Goal: Check status: Check status

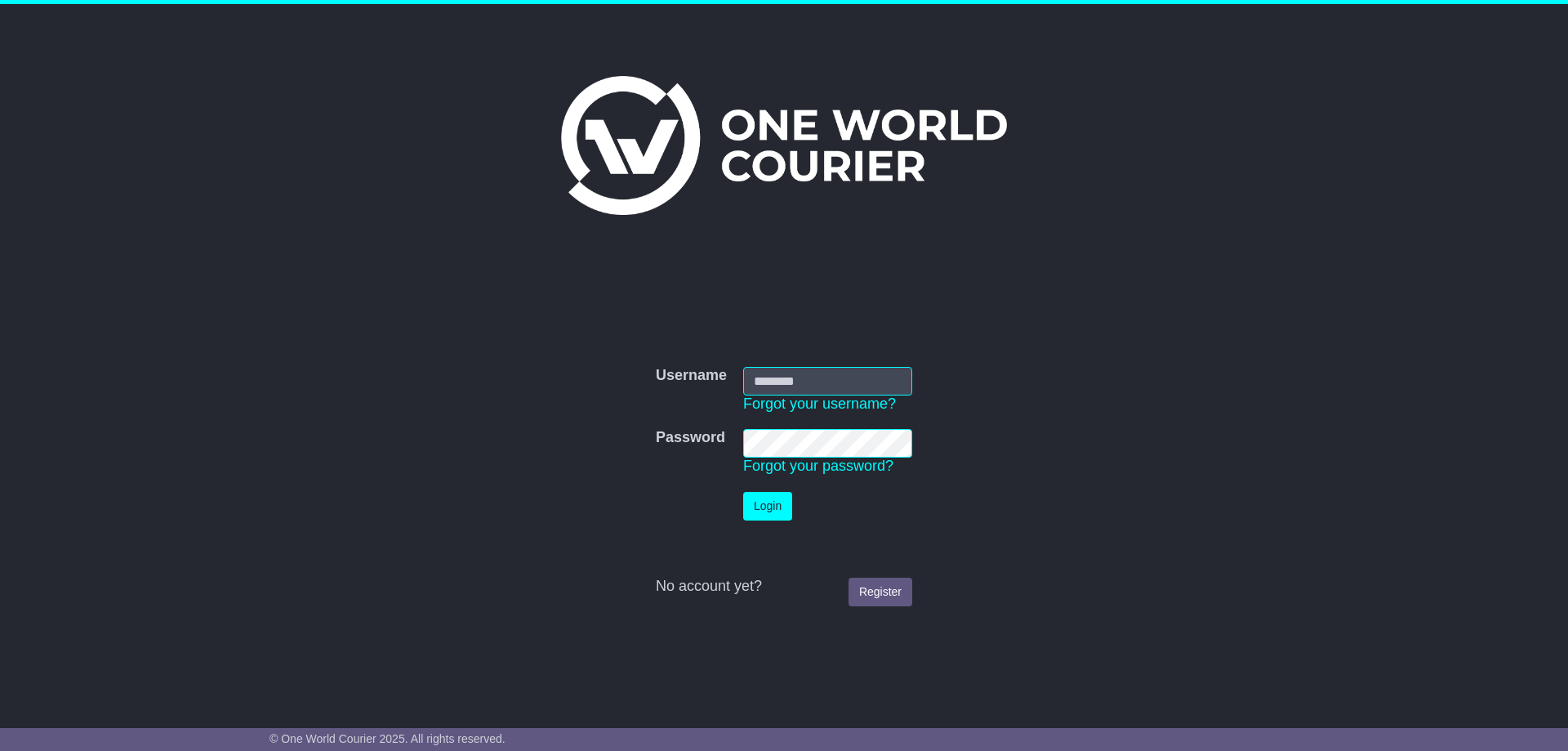
type input "**********"
click at [780, 506] on button "Login" at bounding box center [768, 506] width 49 height 28
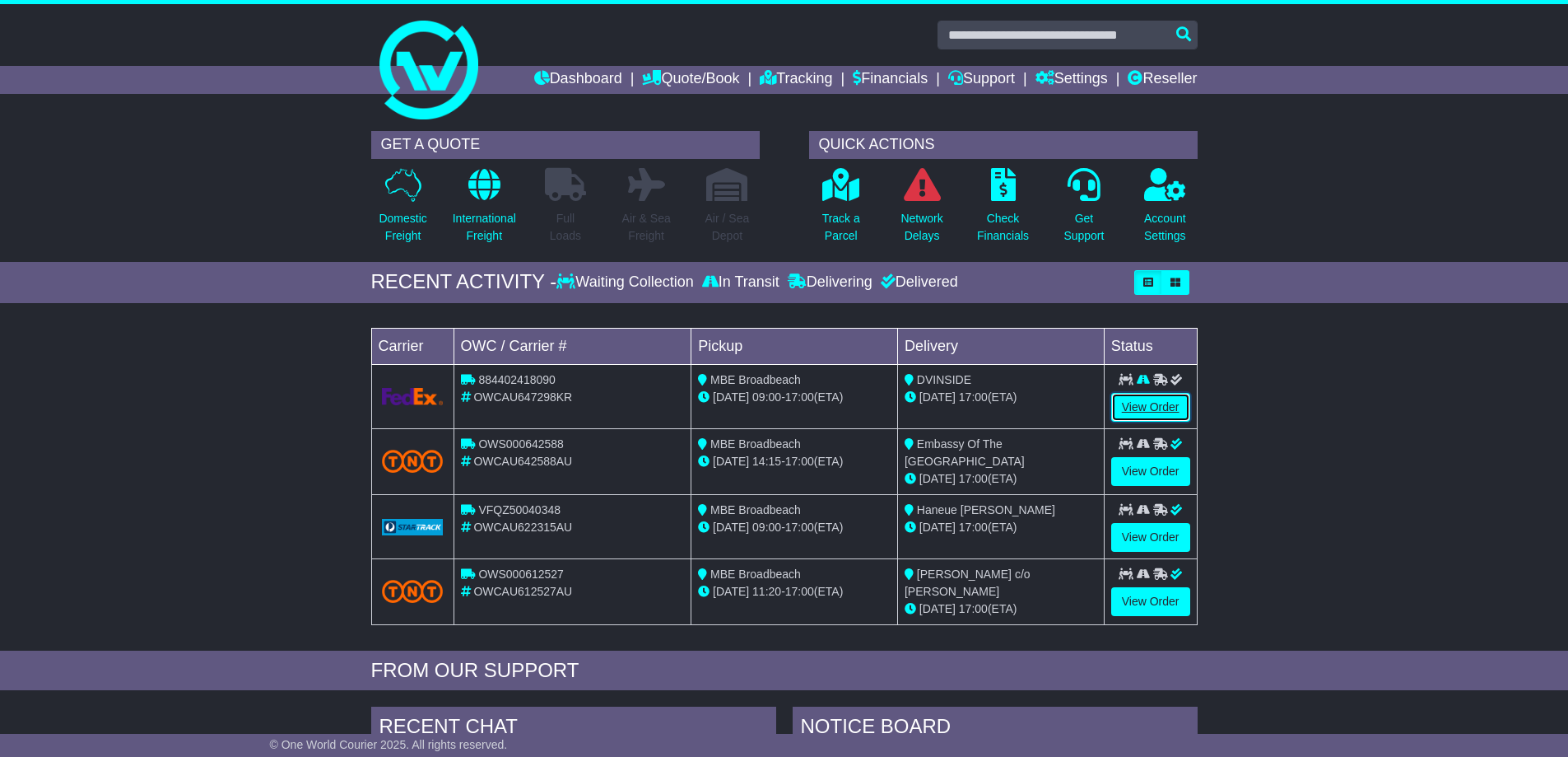
click at [1148, 398] on link "View Order" at bounding box center [1151, 407] width 79 height 29
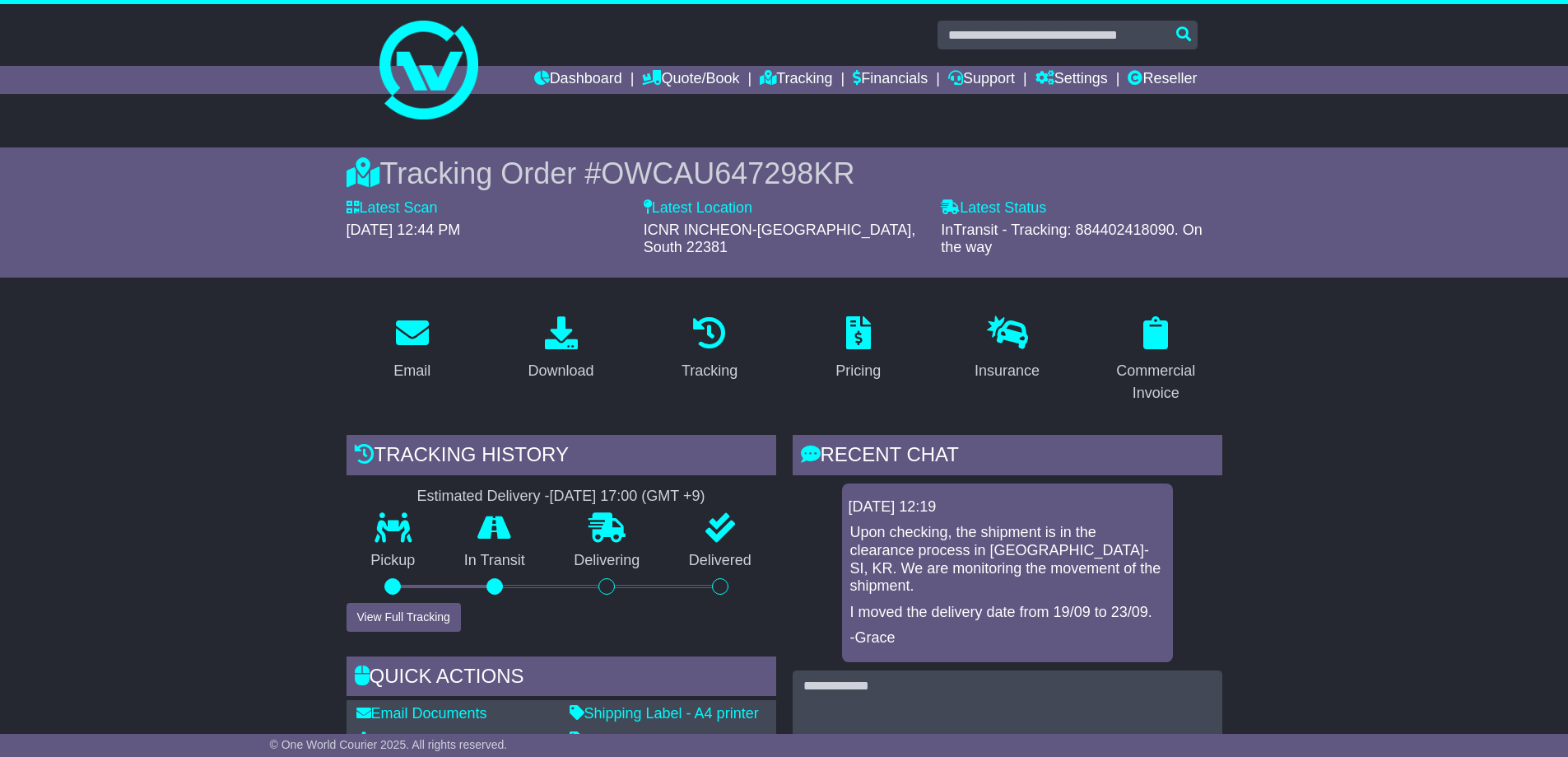
click at [475, 438] on div "Tracking history" at bounding box center [561, 457] width 430 height 45
click at [420, 602] on button "View Full Tracking" at bounding box center [403, 617] width 114 height 29
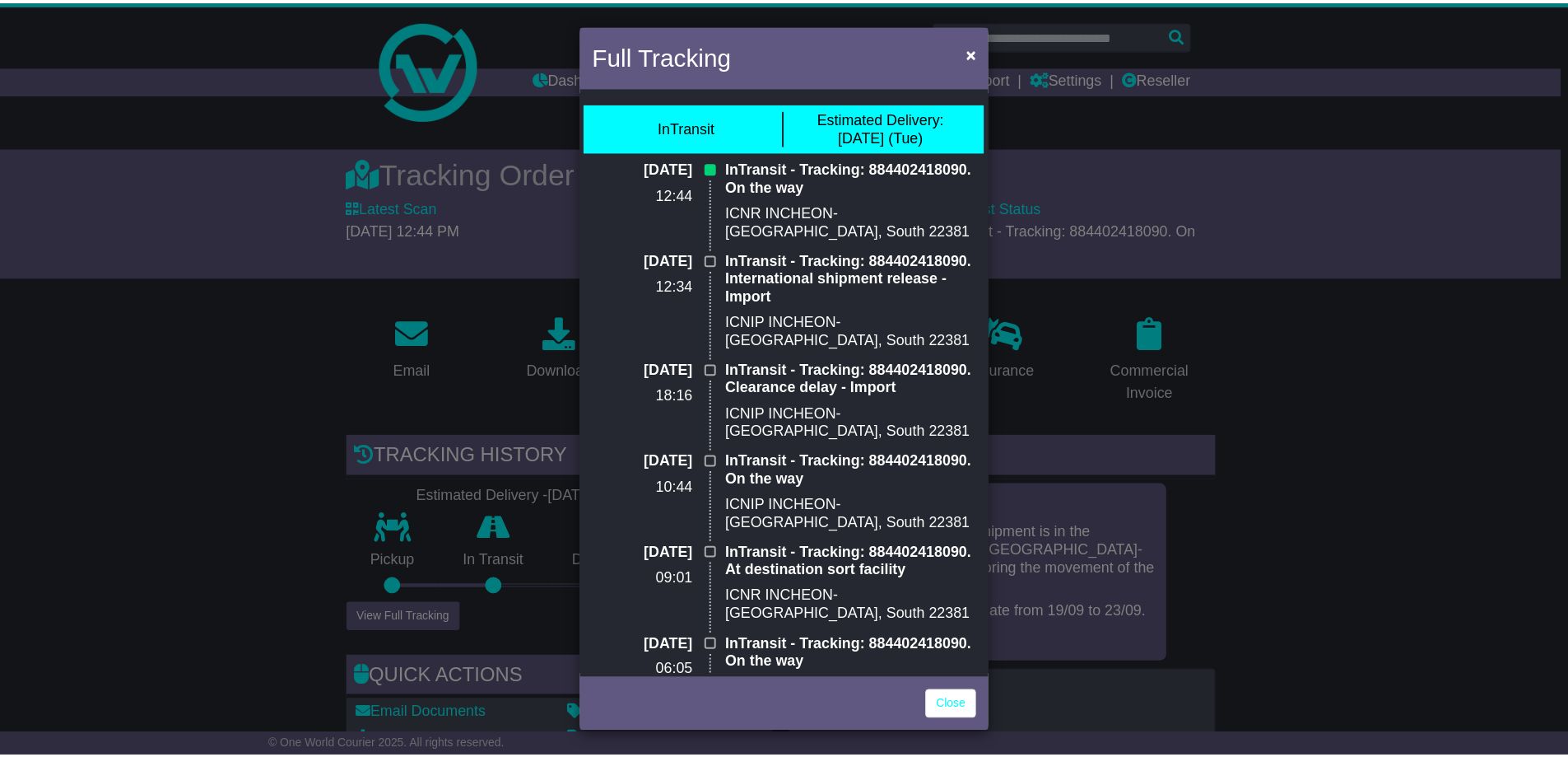
scroll to position [411, 0]
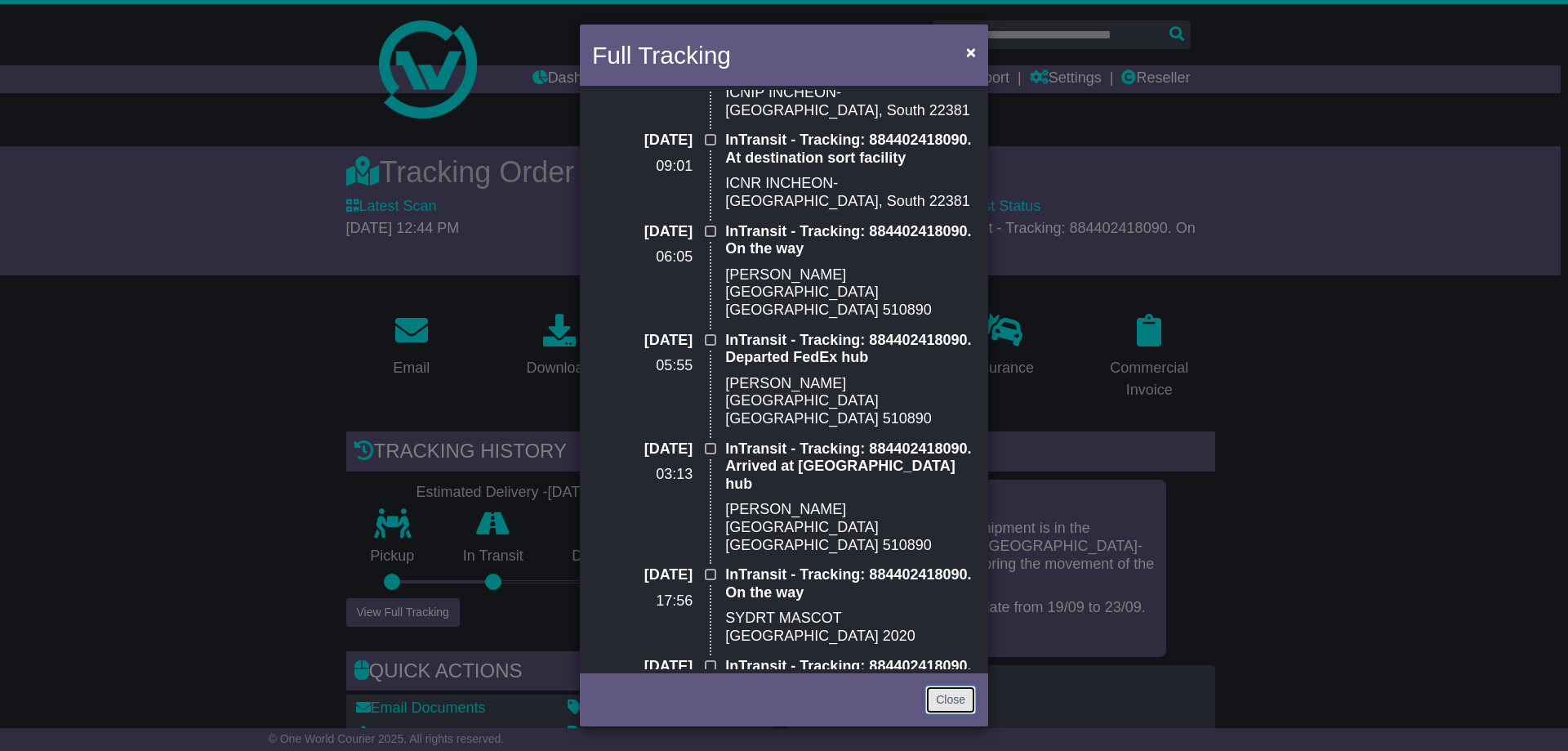
click at [952, 693] on link "Close" at bounding box center [950, 700] width 50 height 28
